Goal: Task Accomplishment & Management: Manage account settings

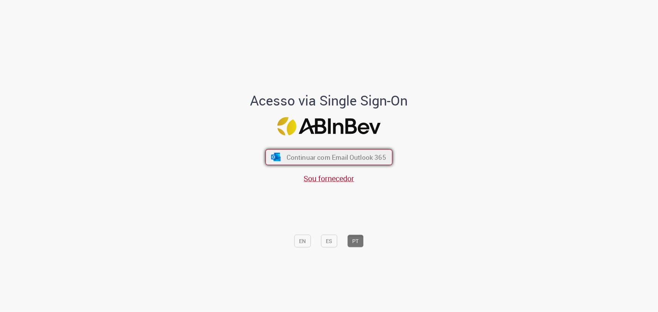
click at [322, 156] on span "Continuar com Email Outlook 365" at bounding box center [337, 157] width 100 height 9
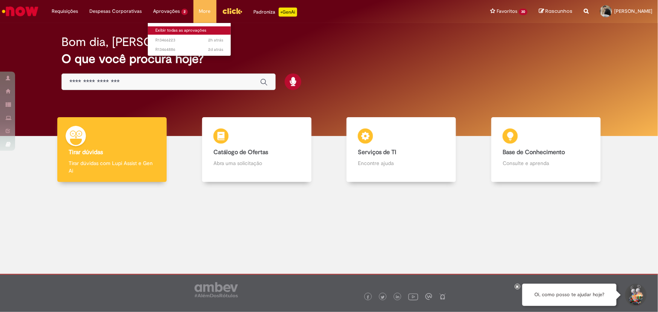
click at [162, 29] on link "Exibir todas as aprovações" at bounding box center [189, 30] width 83 height 8
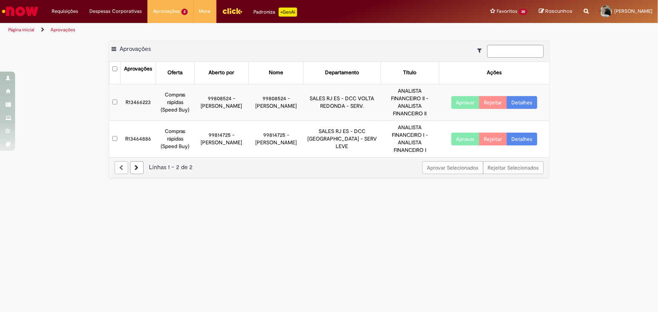
click at [459, 98] on button "Aprovar" at bounding box center [466, 102] width 28 height 13
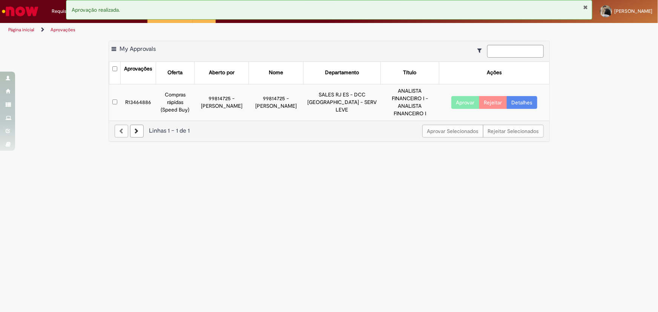
click at [464, 98] on button "Aprovar" at bounding box center [466, 102] width 28 height 13
